Goal: Obtain resource: Download file/media

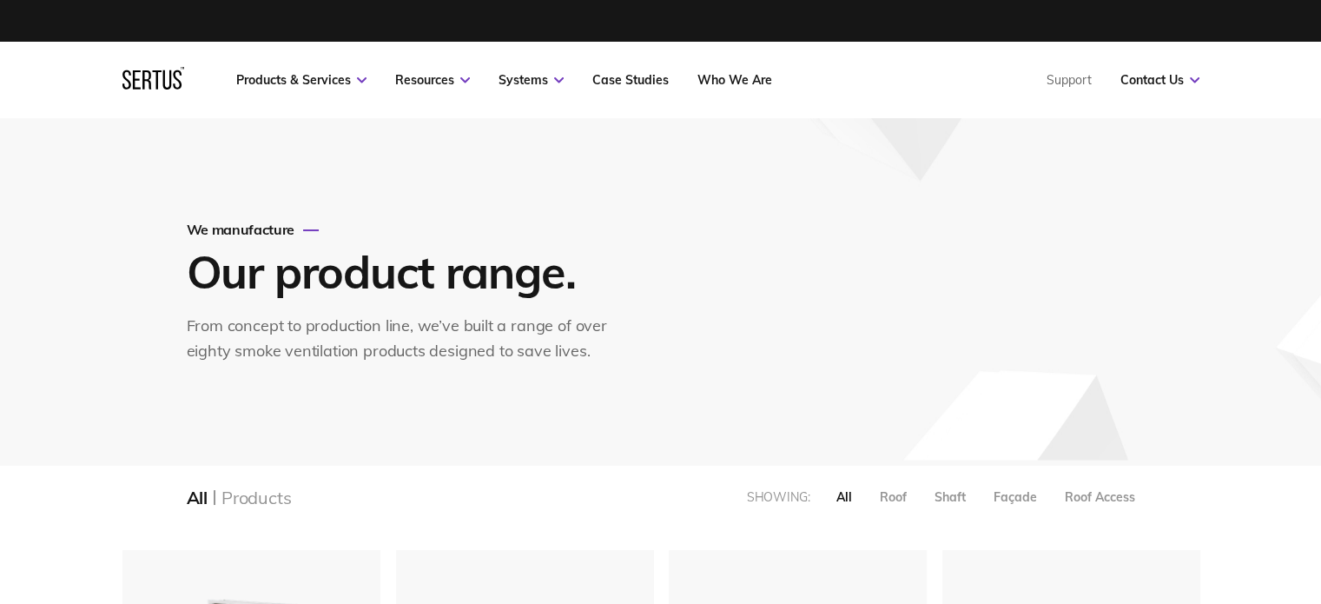
drag, startPoint x: 820, startPoint y: 245, endPoint x: 810, endPoint y: 247, distance: 10.6
click at [820, 245] on div "We manufacture Our product range. From concept to production line, we’ve built …" at bounding box center [661, 291] width 1018 height 347
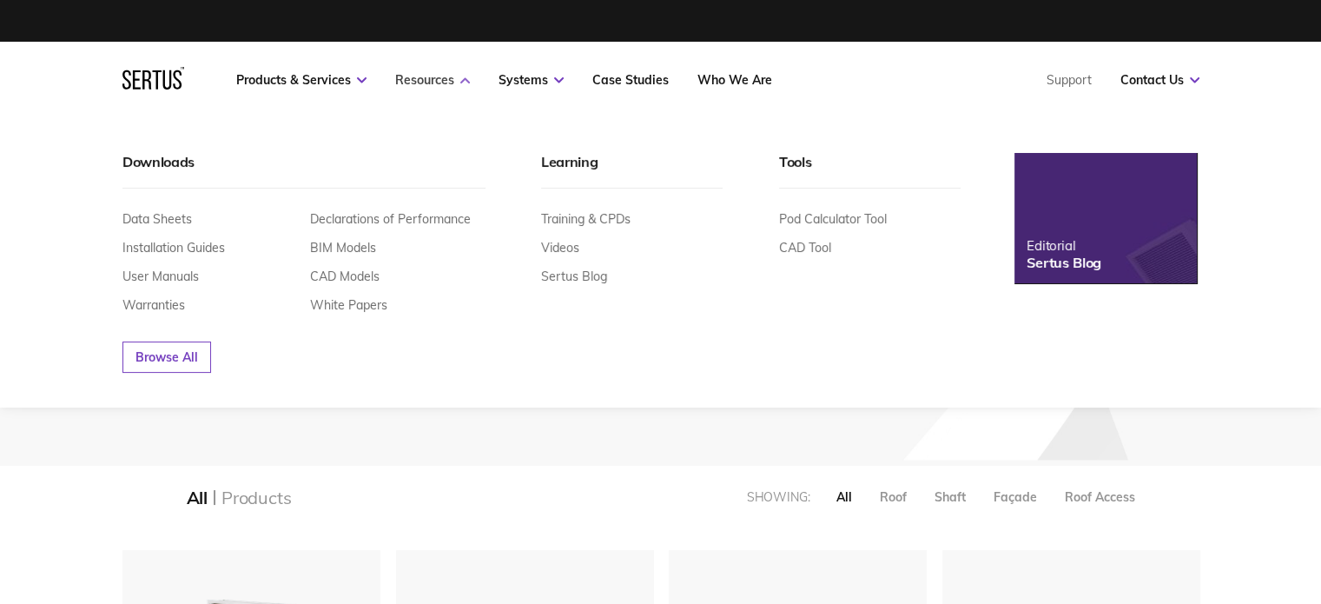
click at [443, 82] on link "Resources" at bounding box center [432, 80] width 75 height 16
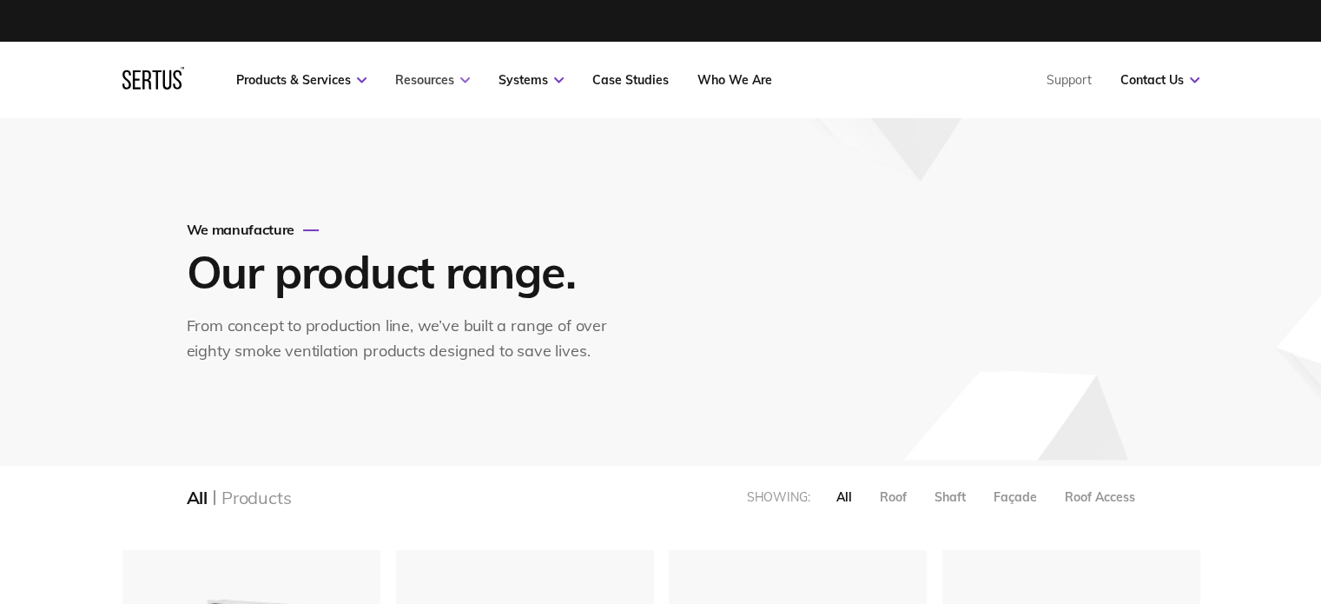
click at [452, 76] on link "Resources" at bounding box center [432, 80] width 75 height 16
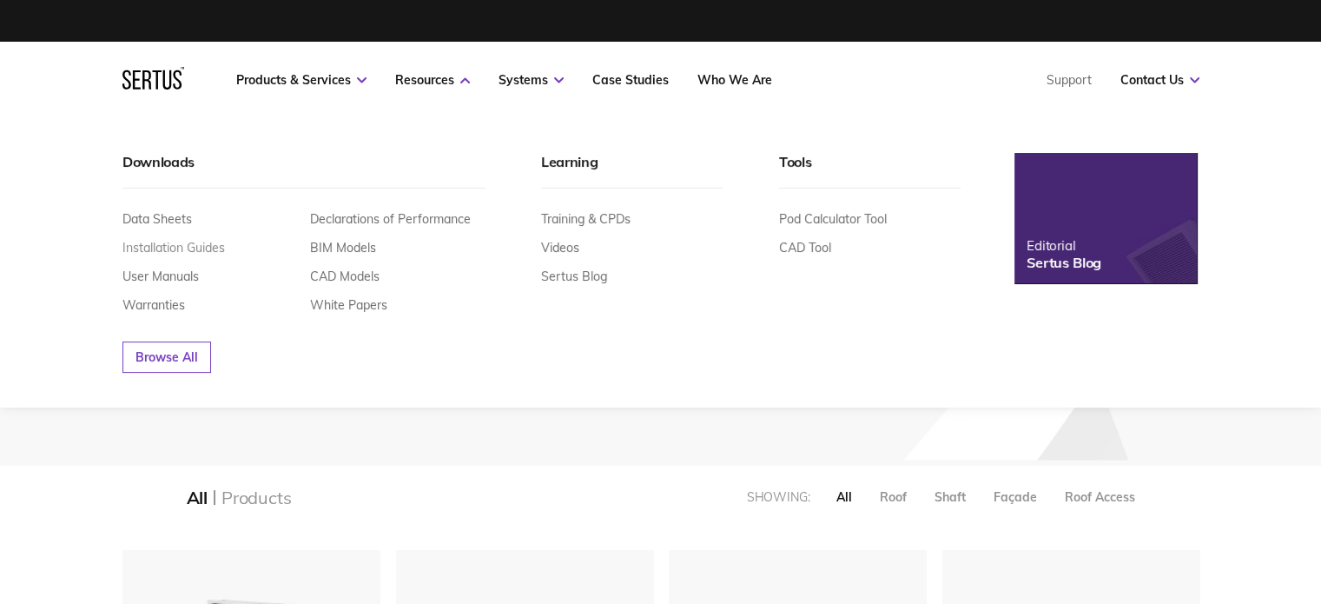
click at [161, 247] on link "Installation Guides" at bounding box center [173, 248] width 103 height 16
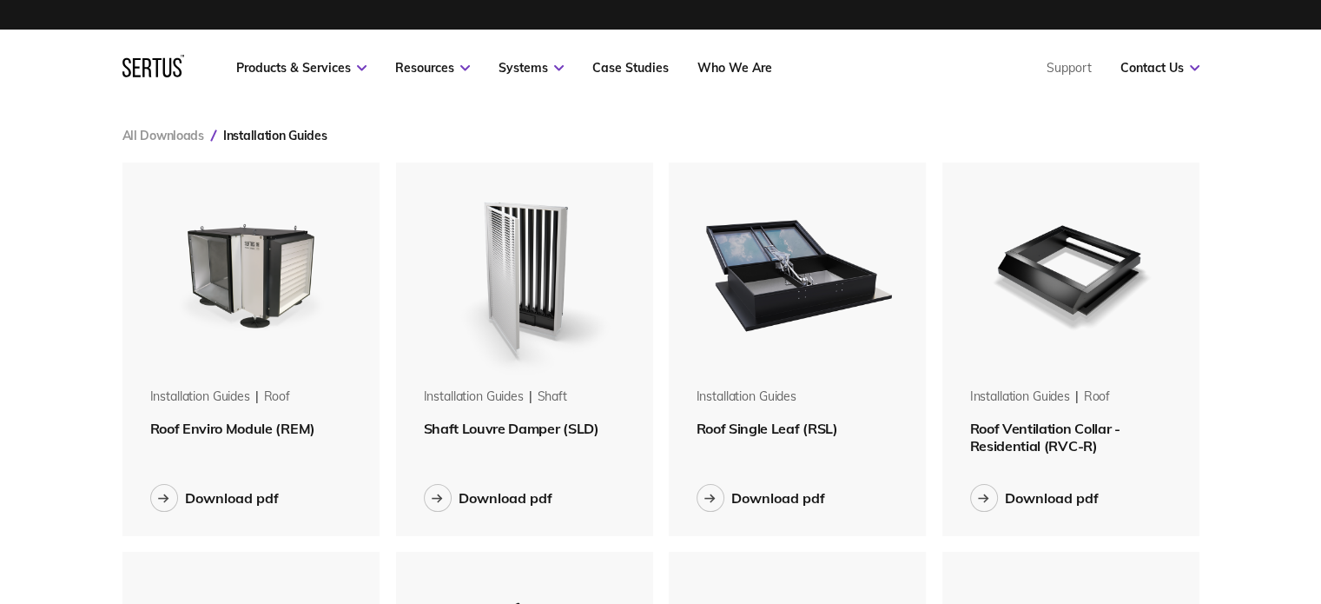
scroll to position [87, 0]
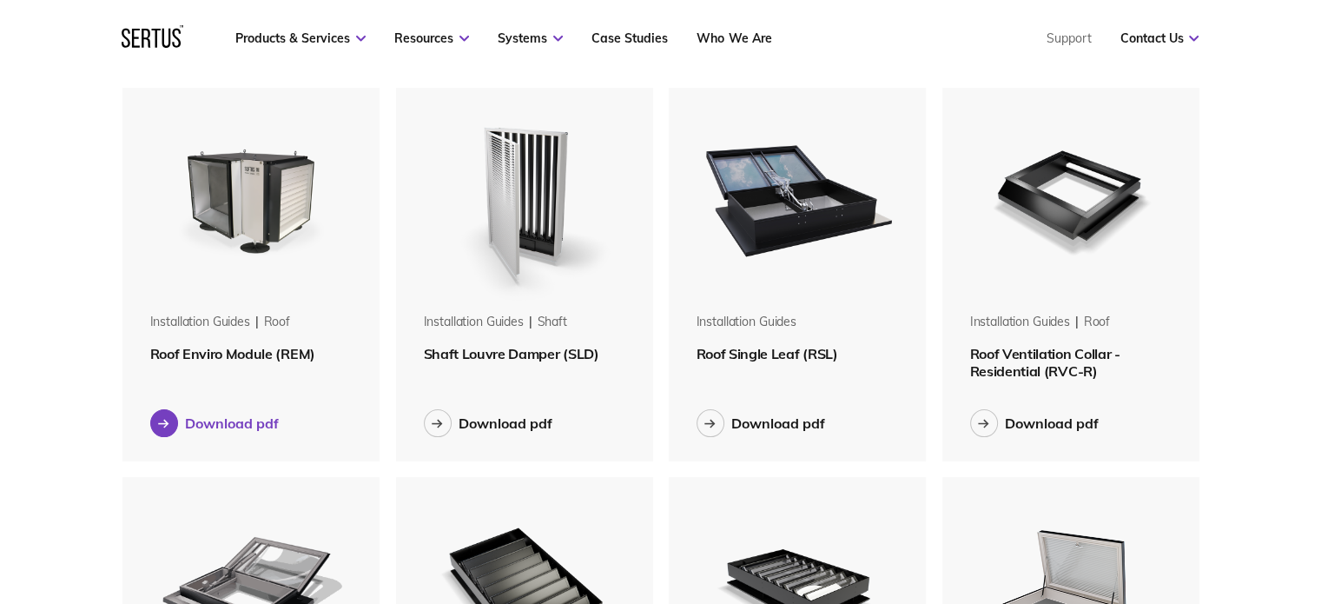
click at [242, 417] on div "Download pdf" at bounding box center [232, 422] width 94 height 17
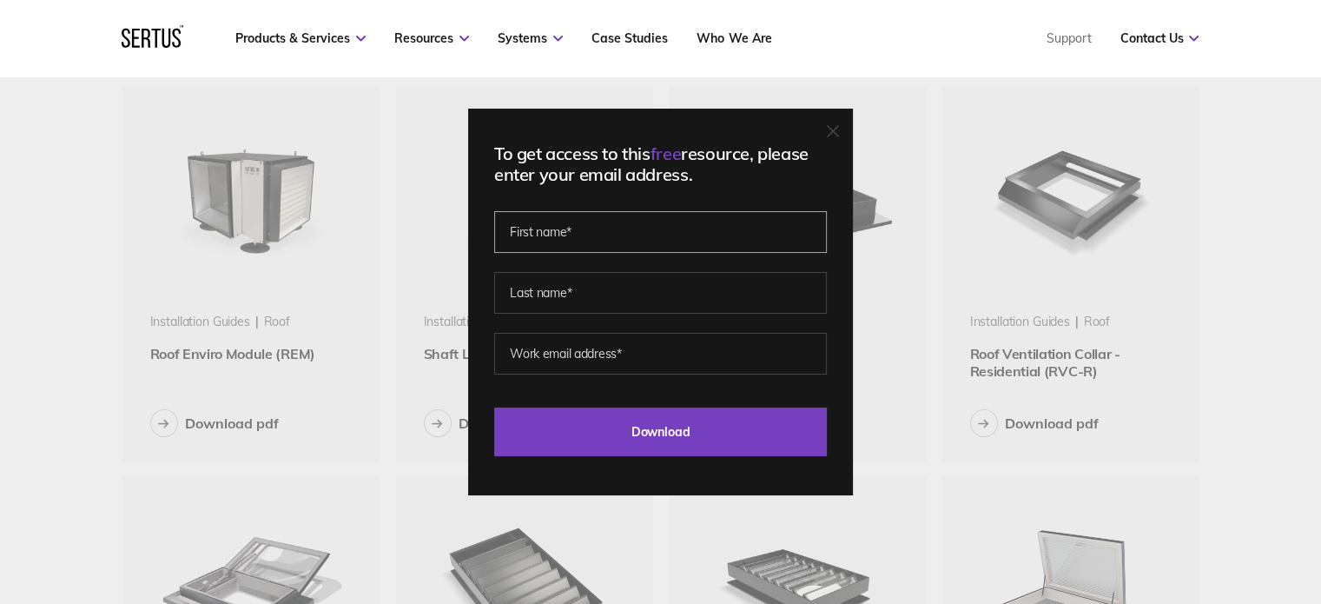
click at [580, 230] on input "text" at bounding box center [660, 232] width 333 height 42
type input "[PERSON_NAME]"
type input "[PERSON_NAME][EMAIL_ADDRESS][DOMAIN_NAME]"
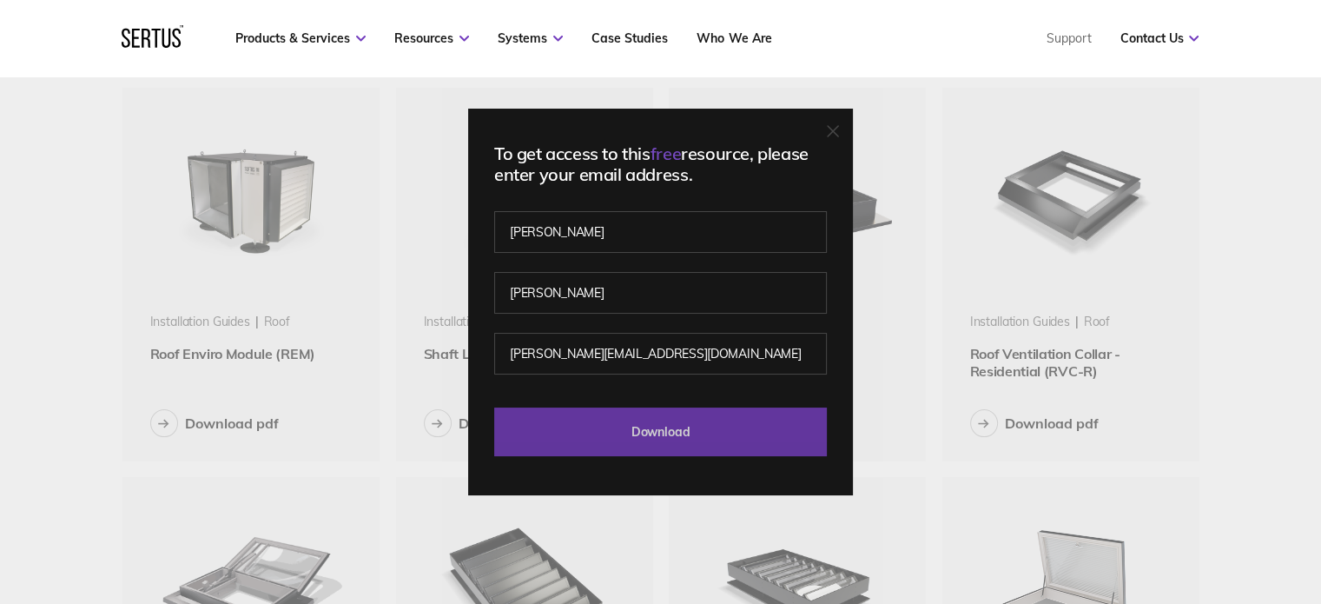
click at [681, 421] on input "Download" at bounding box center [660, 431] width 333 height 49
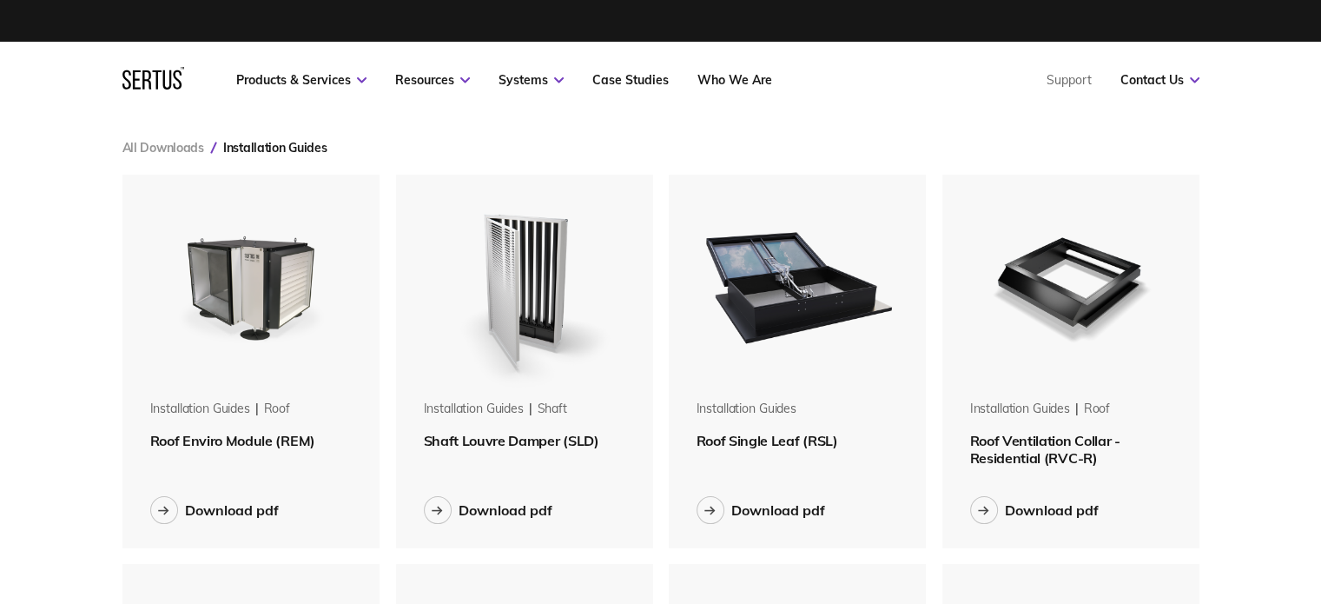
scroll to position [0, 0]
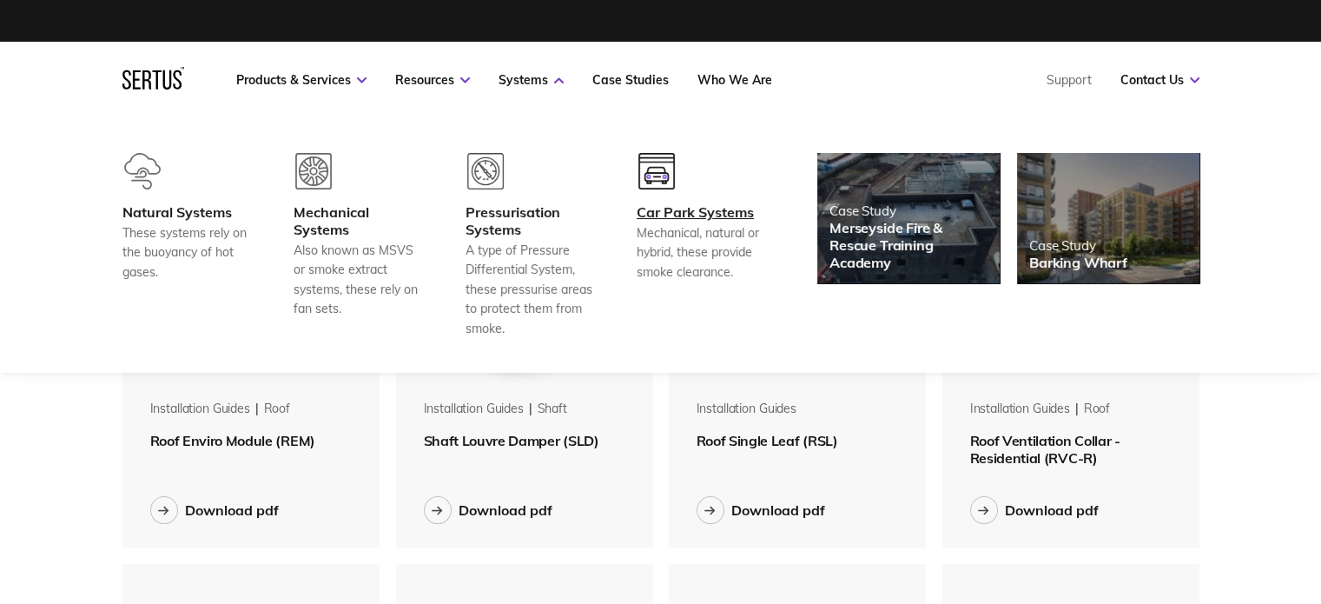
click at [706, 215] on div "Car Park Systems" at bounding box center [701, 211] width 129 height 17
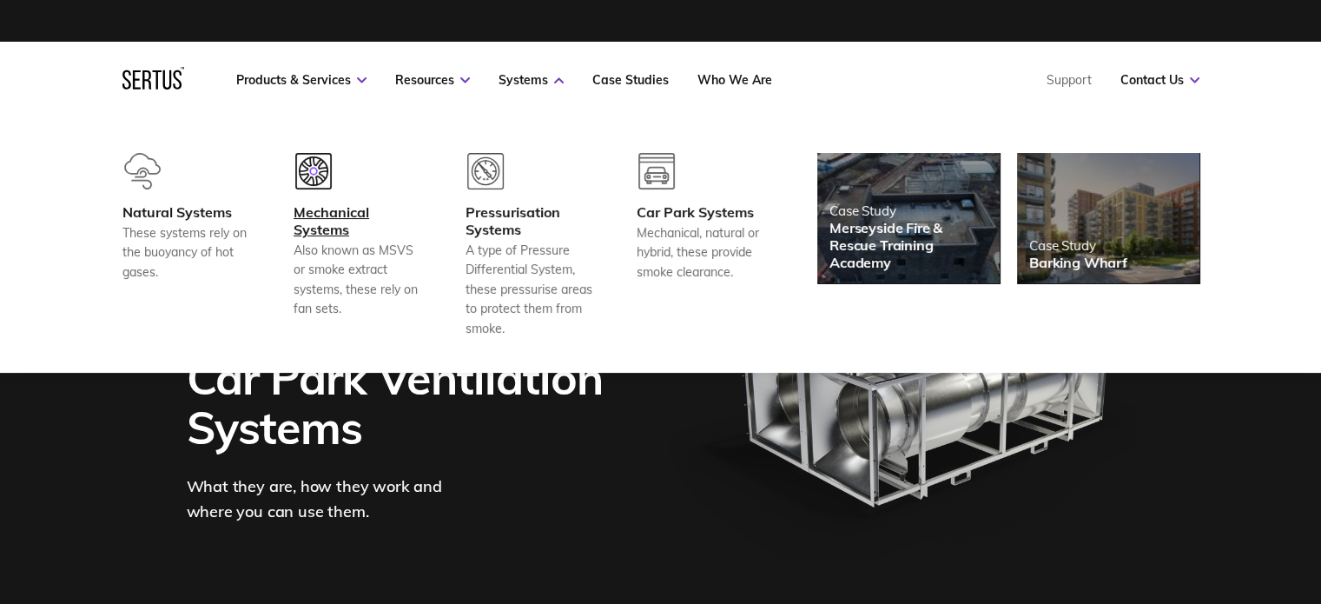
click at [354, 211] on div "Mechanical Systems" at bounding box center [358, 220] width 129 height 35
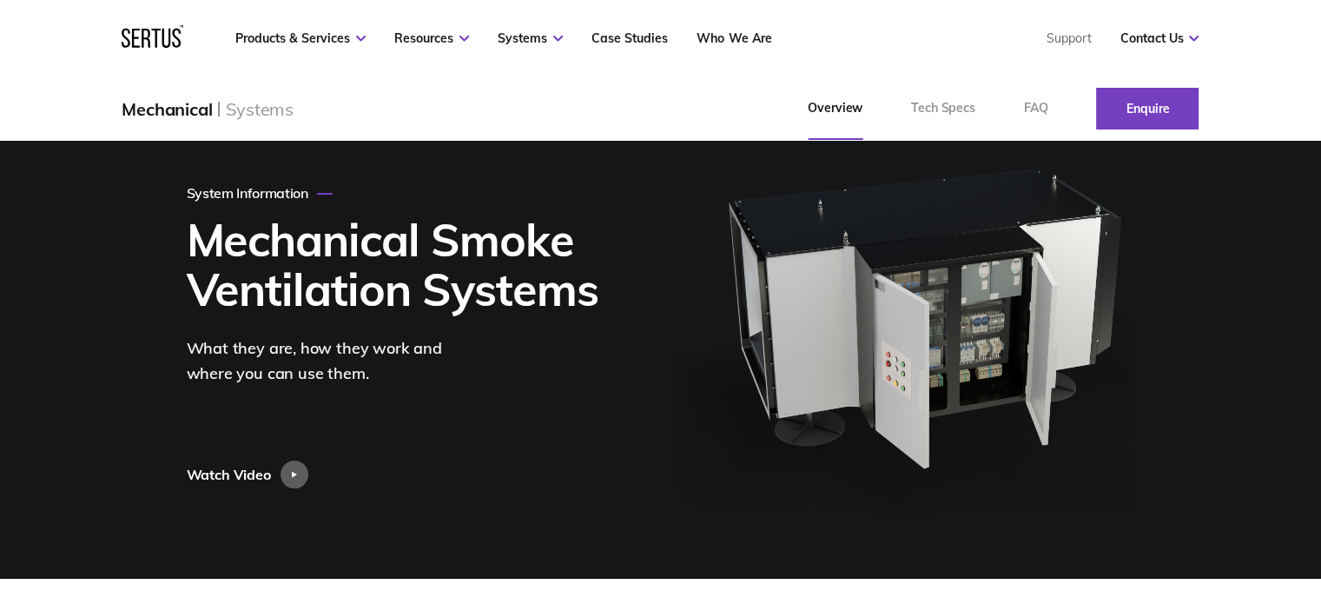
scroll to position [174, 0]
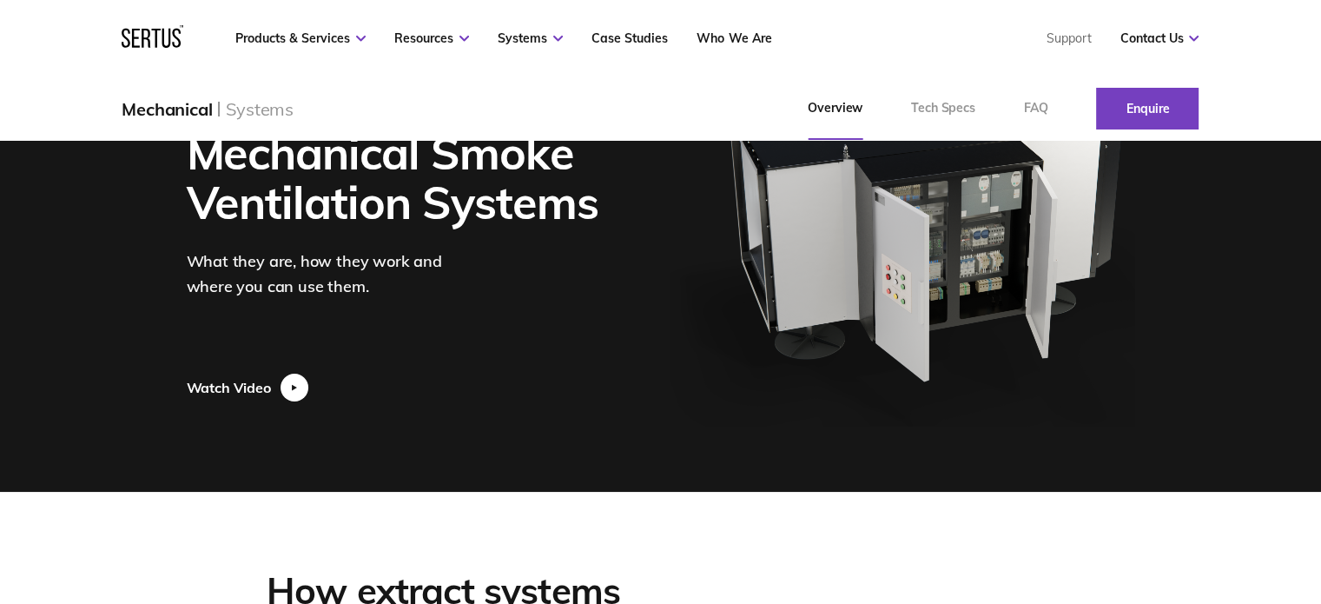
click at [301, 386] on div at bounding box center [295, 388] width 28 height 28
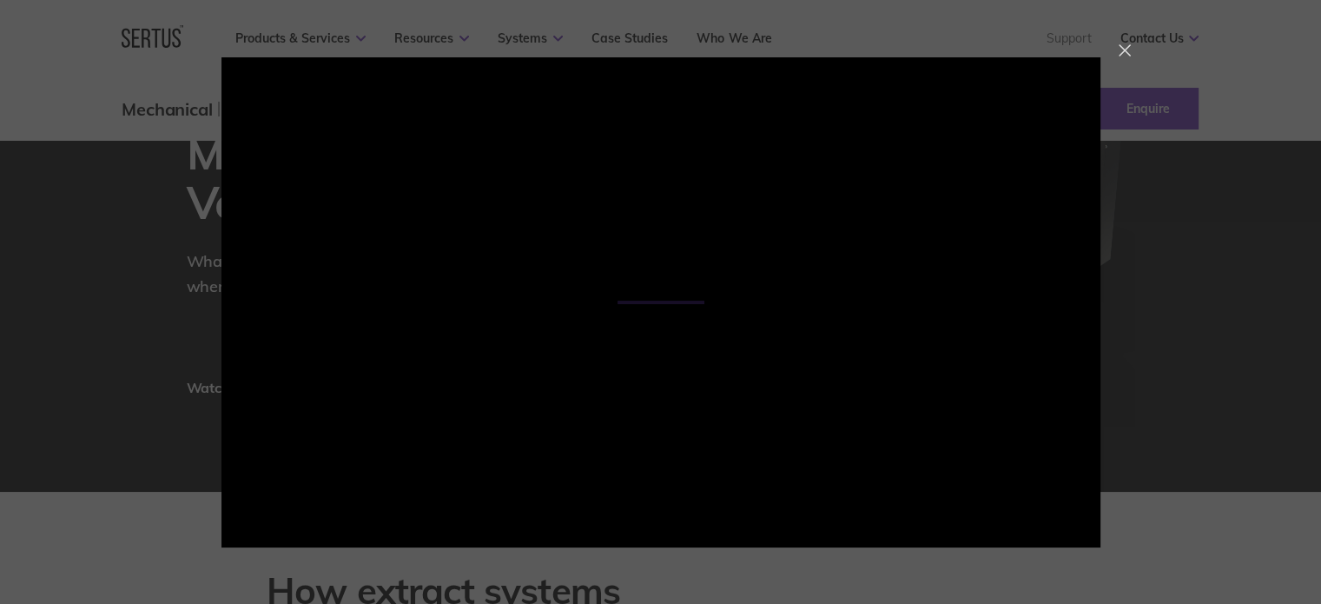
click at [1131, 51] on div at bounding box center [1125, 50] width 12 height 12
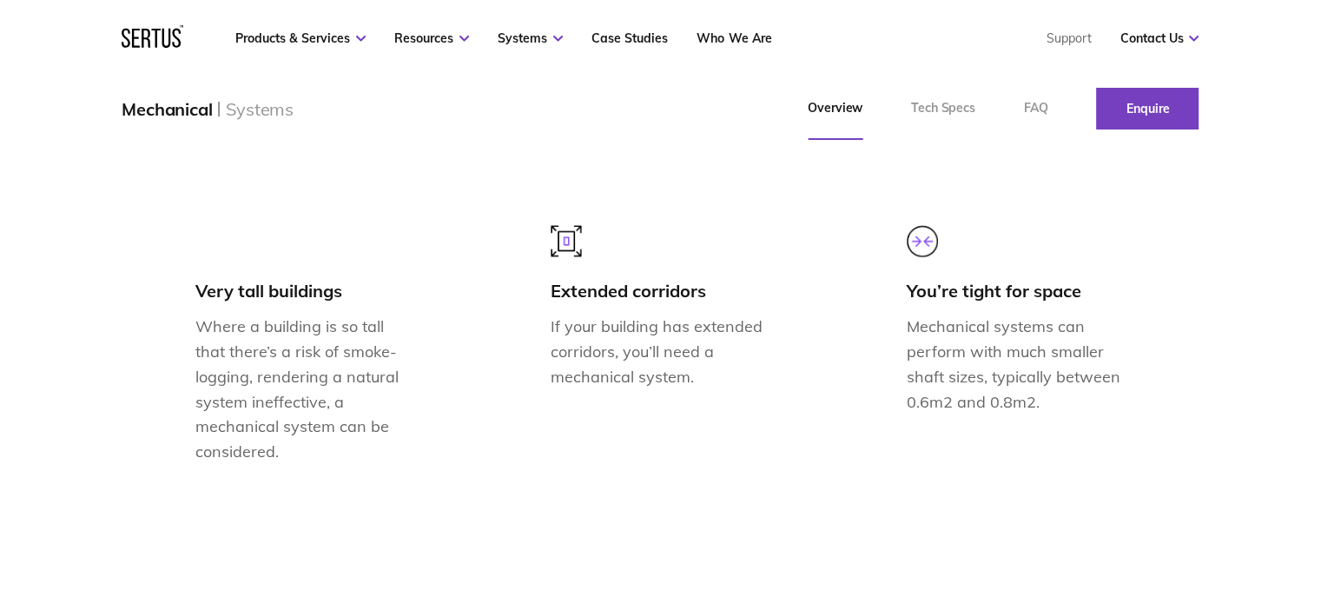
scroll to position [1129, 0]
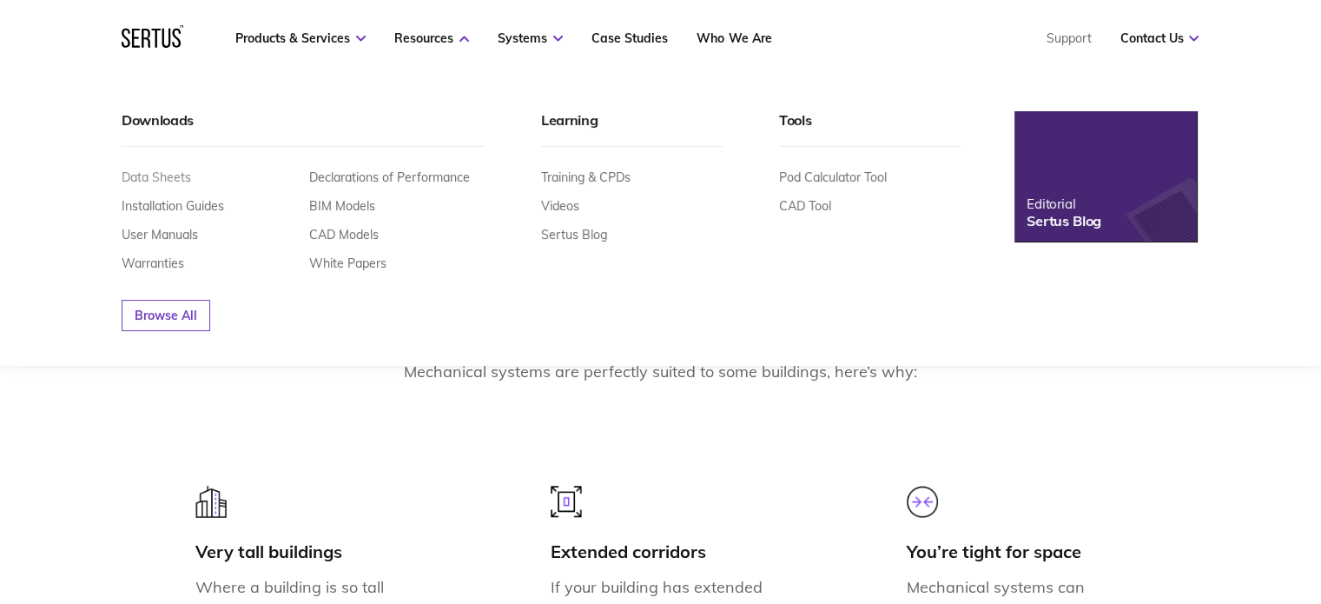
click at [162, 175] on link "Data Sheets" at bounding box center [156, 177] width 69 height 16
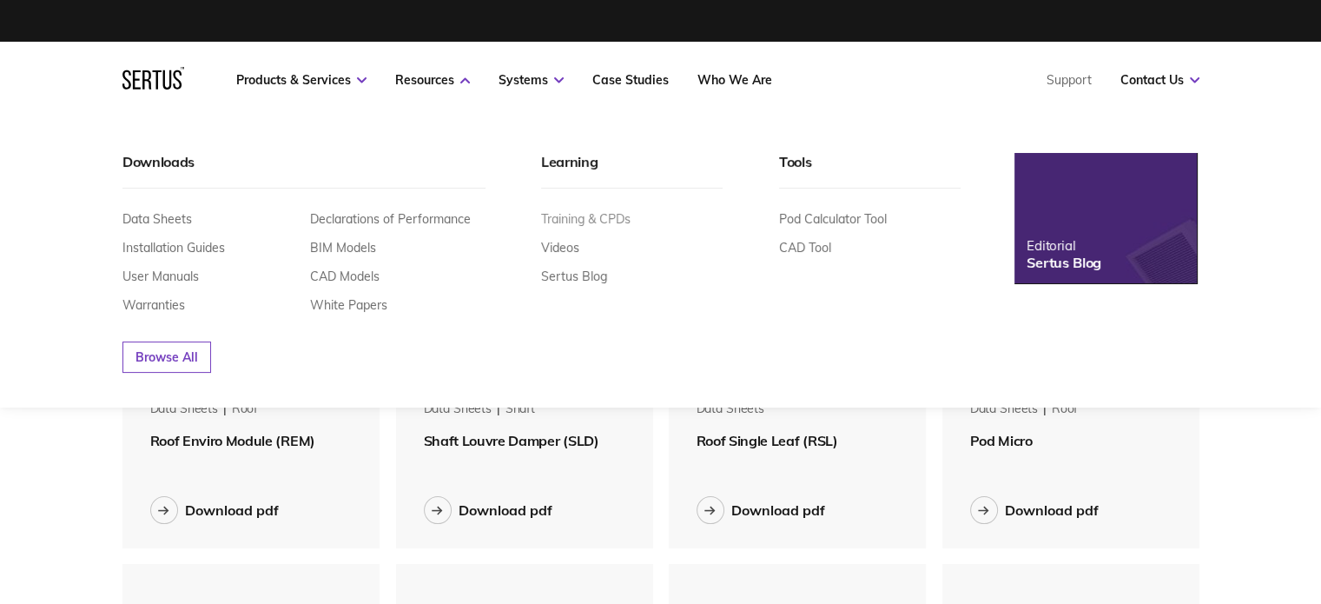
click at [563, 218] on link "Training & CPDs" at bounding box center [585, 219] width 89 height 16
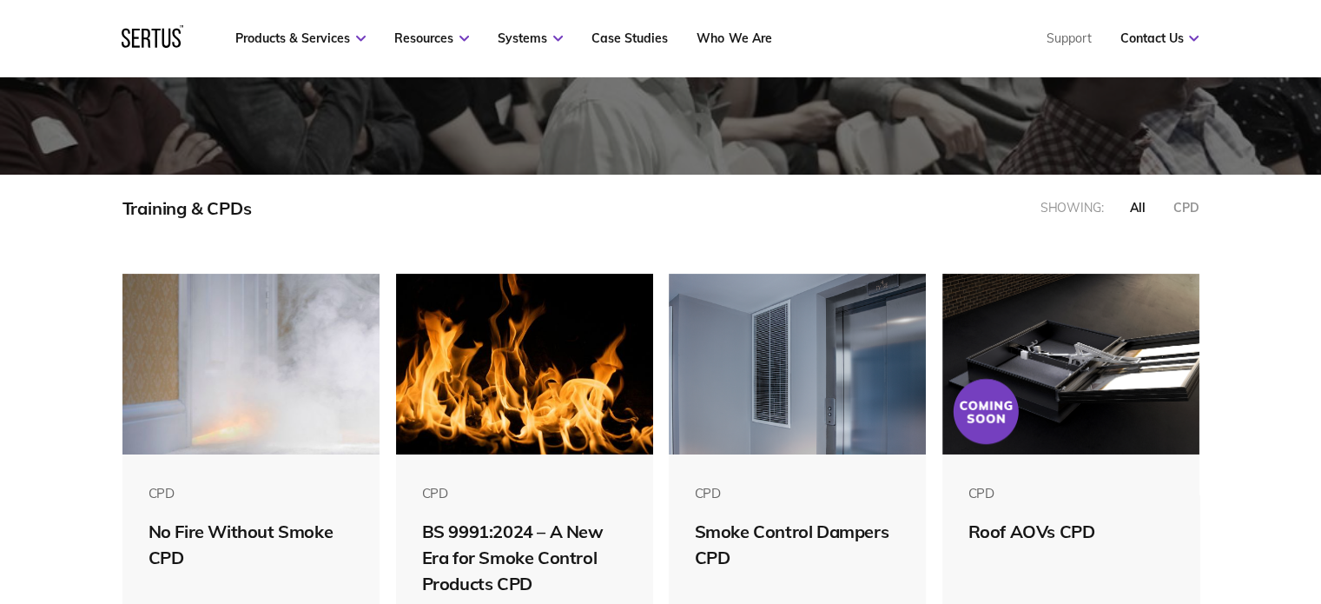
scroll to position [174, 0]
